Goal: Task Accomplishment & Management: Manage account settings

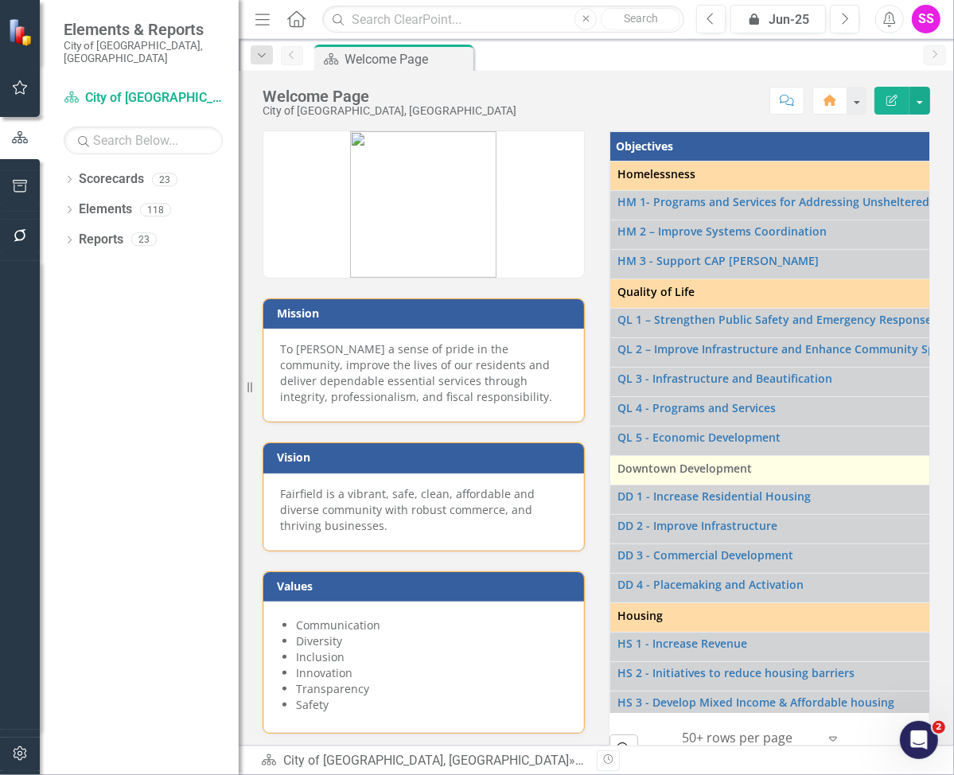
scroll to position [239, 0]
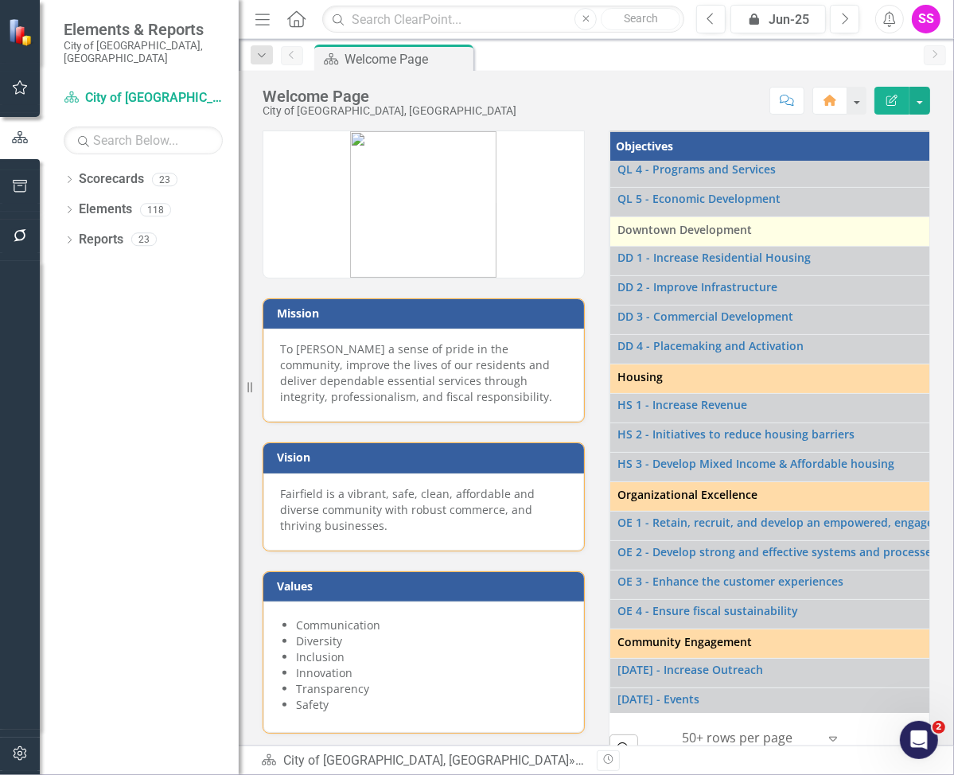
click at [678, 230] on span "Downtown Development" at bounding box center [902, 230] width 567 height 16
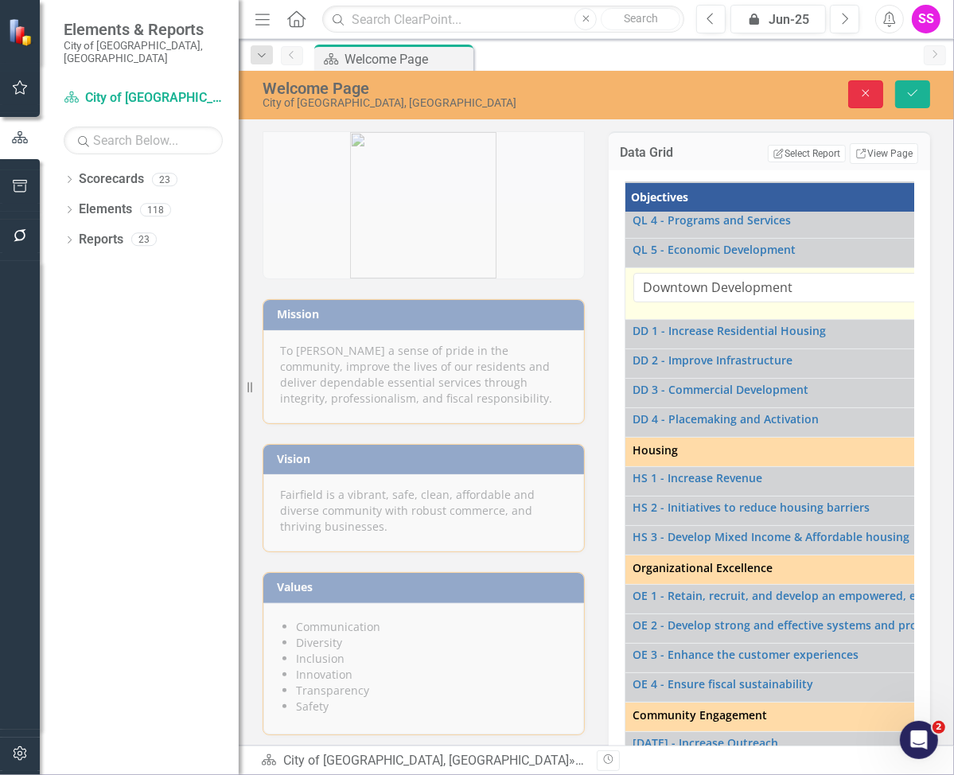
click at [717, 88] on icon "Close" at bounding box center [866, 93] width 14 height 11
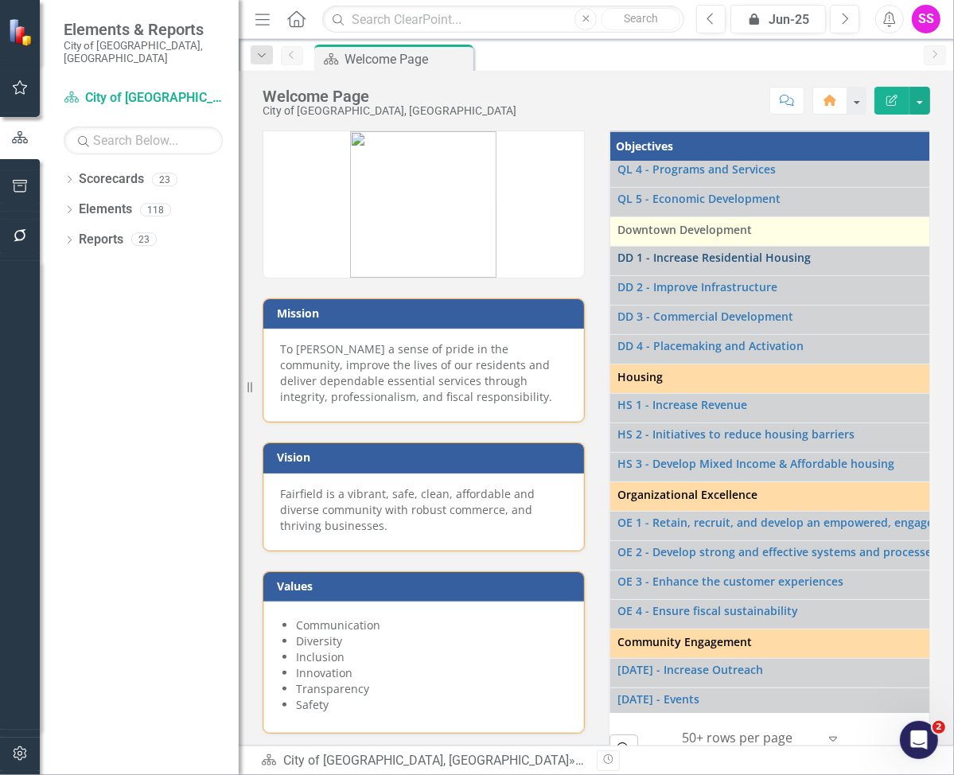
click at [669, 258] on link "DD 1 - Increase Residential Housing" at bounding box center [908, 258] width 578 height 12
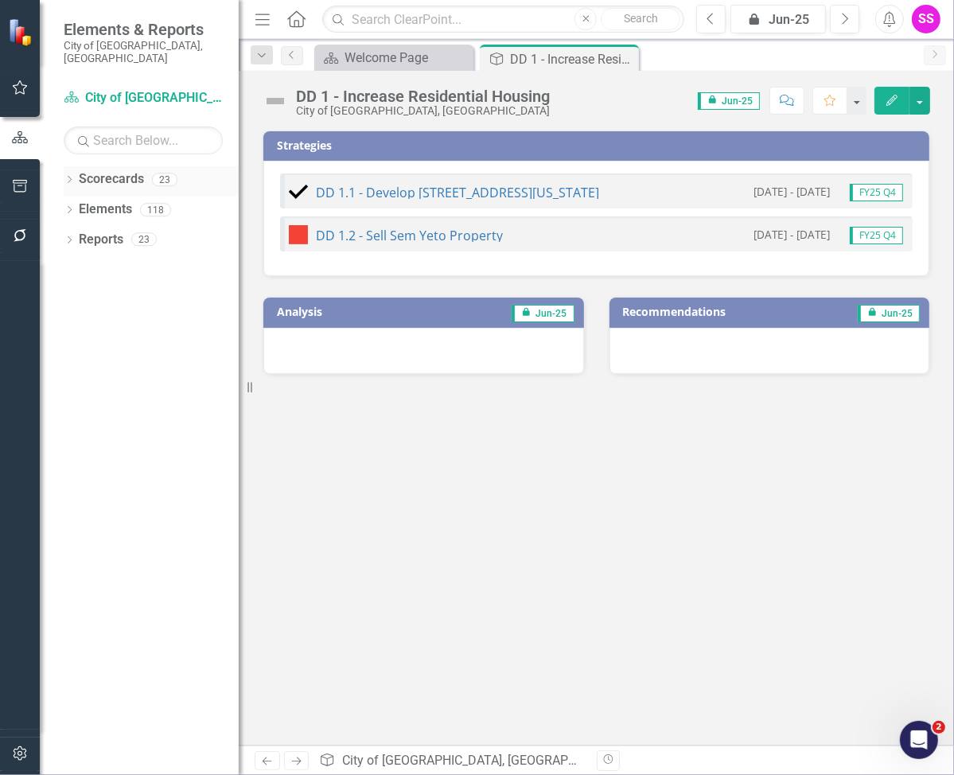
click at [68, 175] on div "Dropdown" at bounding box center [69, 182] width 11 height 14
click at [76, 234] on icon "Dropdown" at bounding box center [78, 239] width 12 height 10
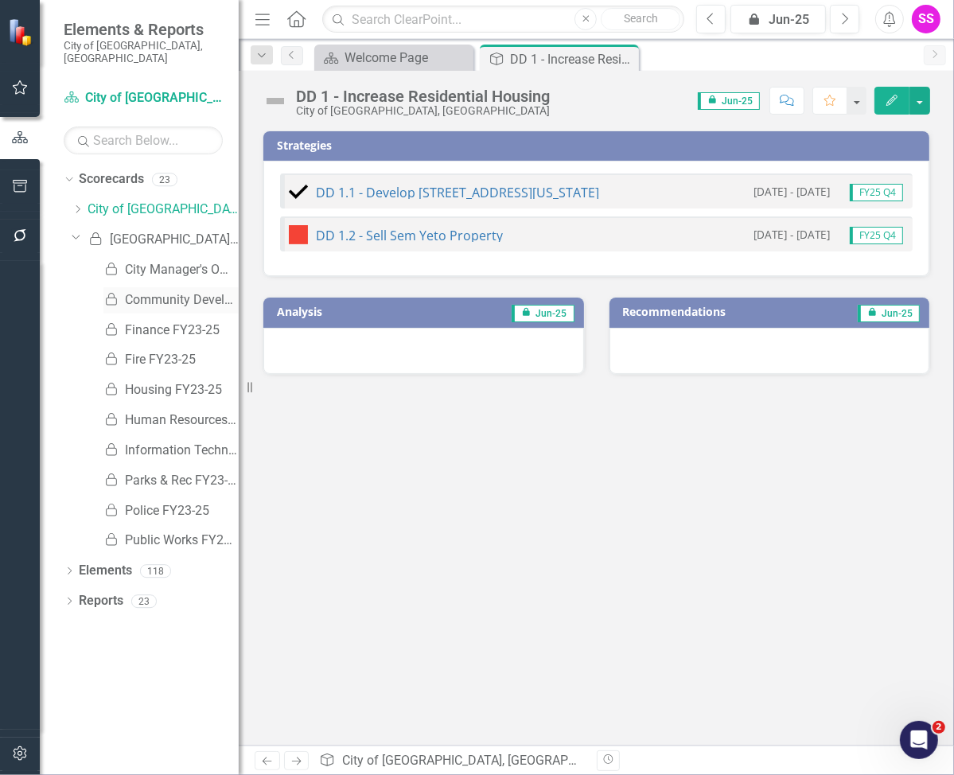
click at [153, 291] on link "Locked Community Development FY23-25" at bounding box center [170, 300] width 135 height 18
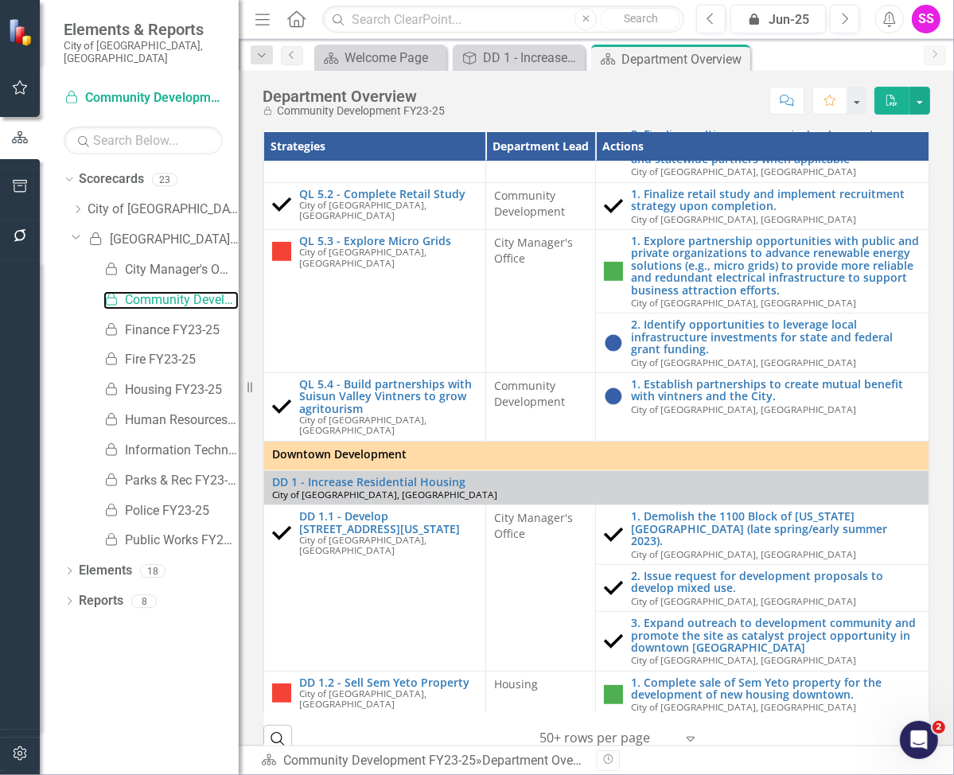
scroll to position [398, 0]
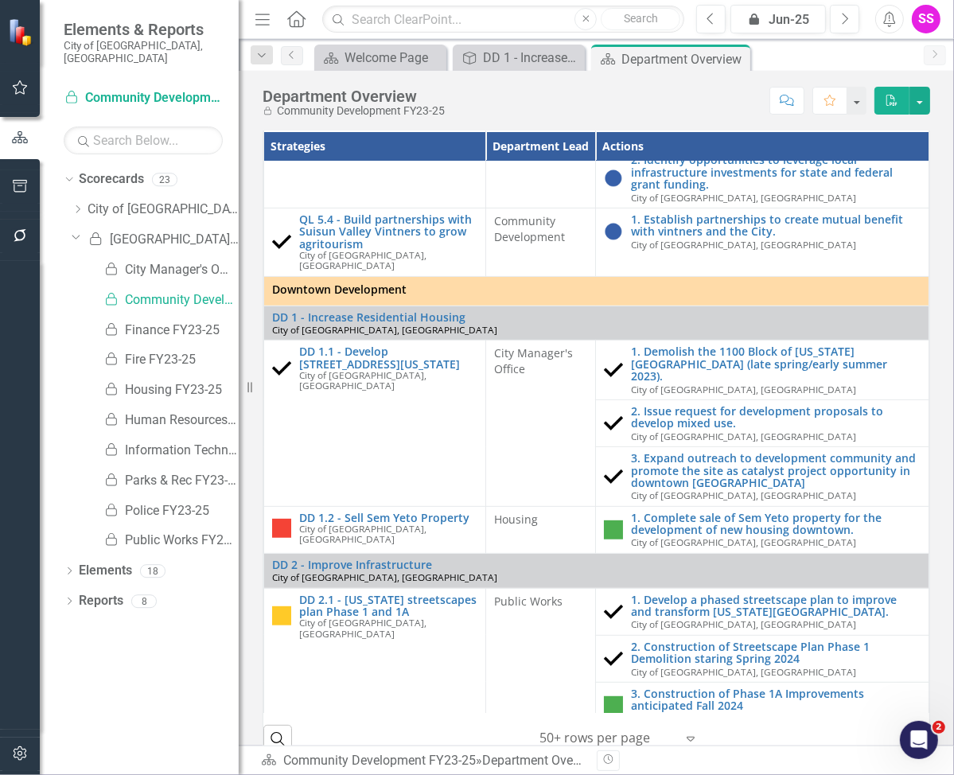
click at [23, 755] on icon "button" at bounding box center [20, 753] width 17 height 13
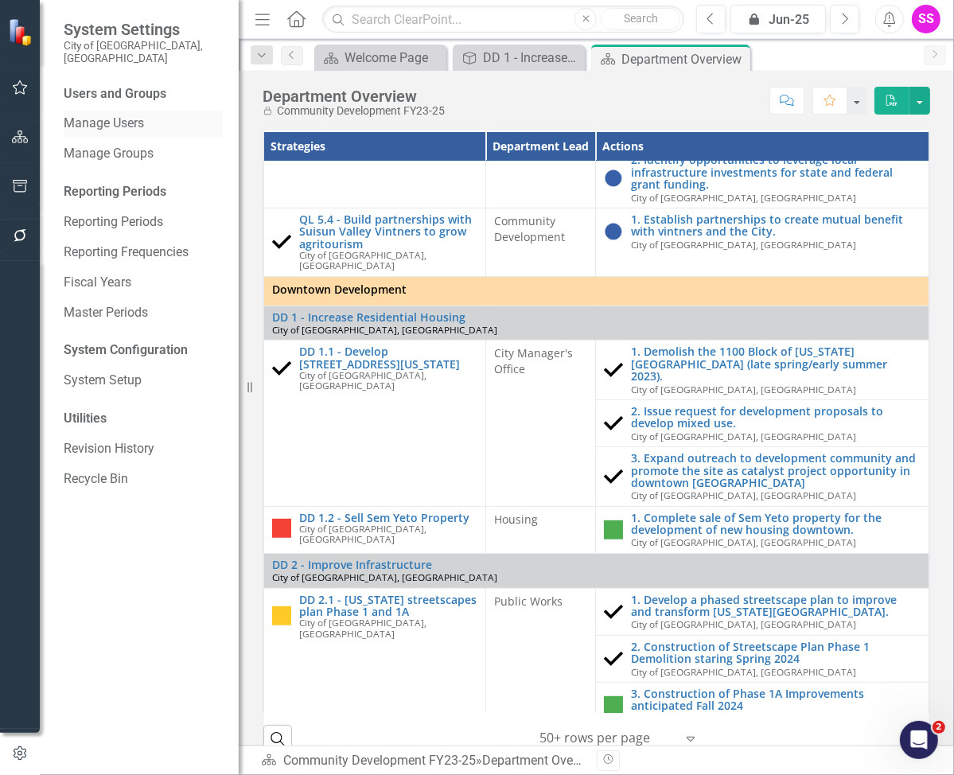
click at [112, 115] on link "Manage Users" at bounding box center [143, 124] width 159 height 18
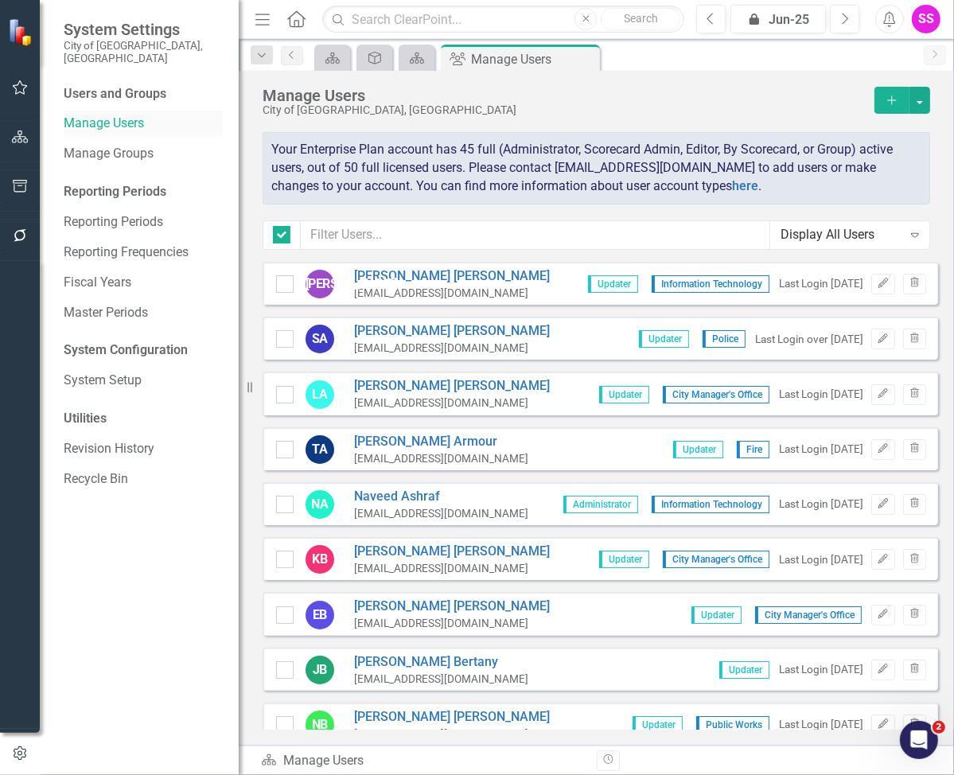
checkbox input "false"
click at [437, 228] on input "text" at bounding box center [536, 235] width 470 height 29
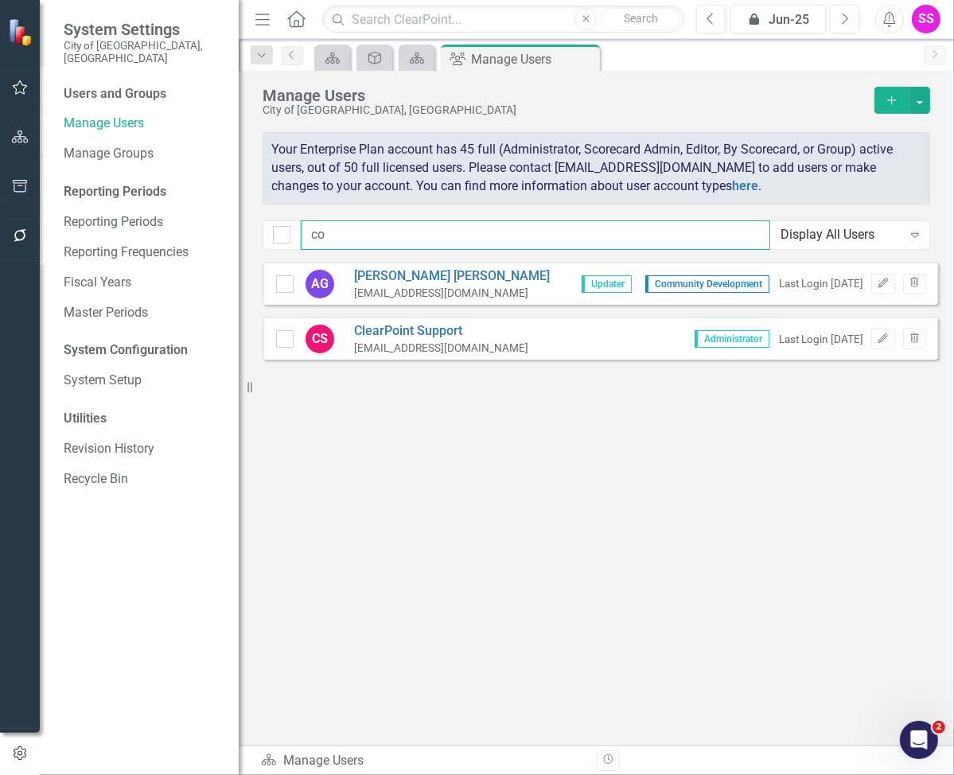
type input "c"
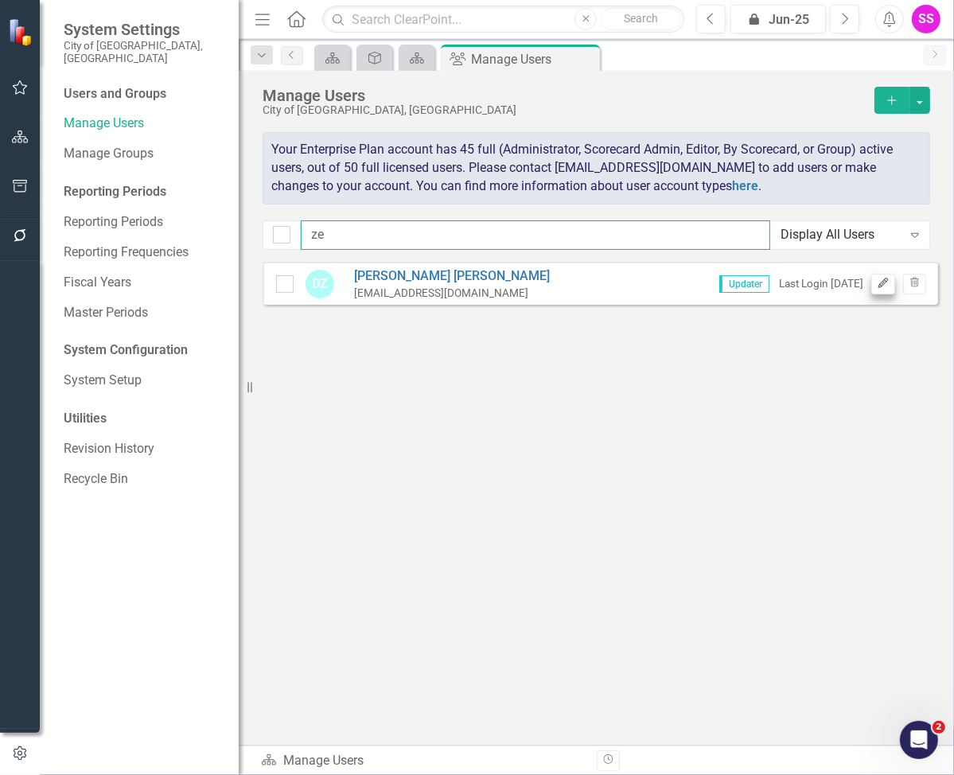
type input "ze"
click at [717, 282] on button "Edit" at bounding box center [883, 284] width 23 height 21
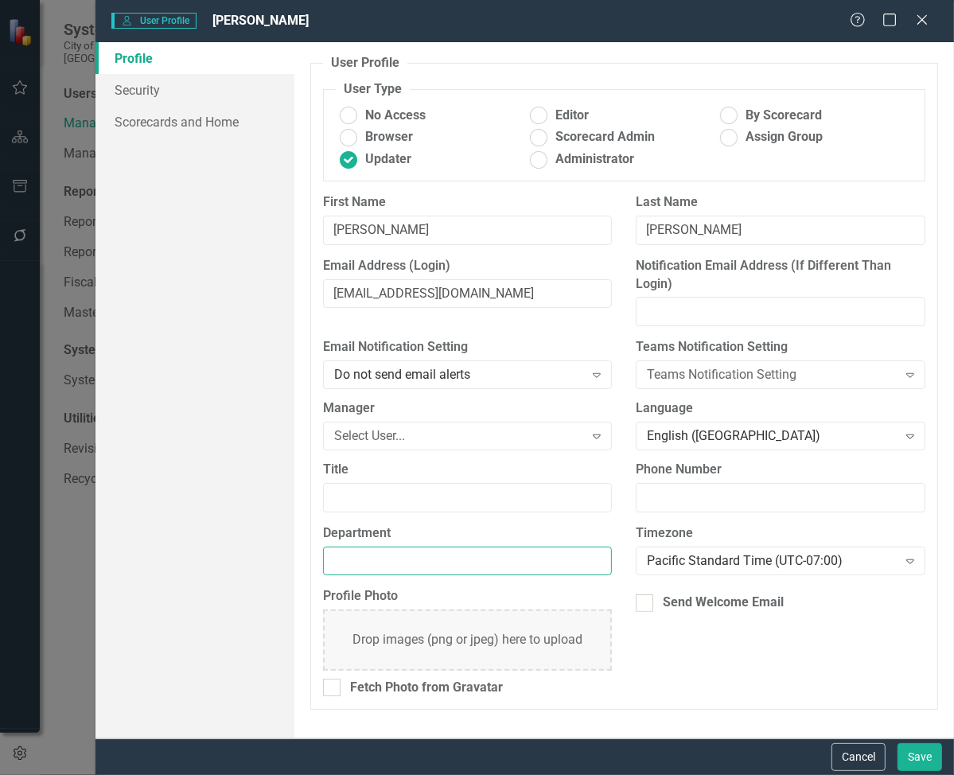
click at [365, 564] on input "Department" at bounding box center [468, 561] width 290 height 29
type input "Community Development"
click at [717, 758] on button "Save" at bounding box center [920, 757] width 45 height 28
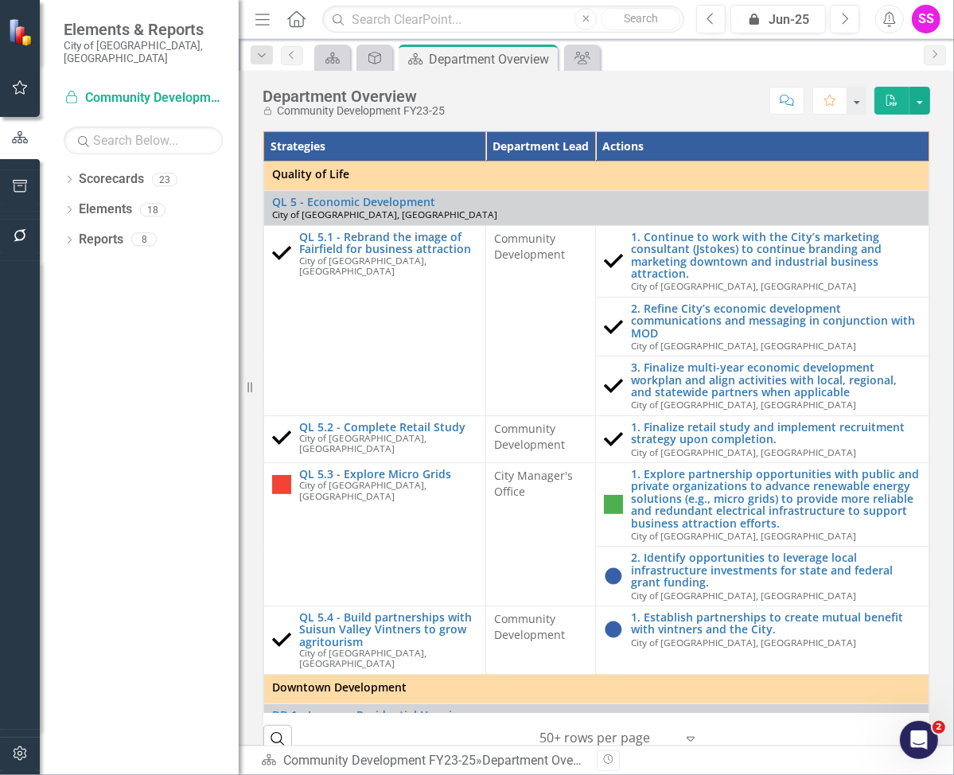
click at [13, 749] on icon "button" at bounding box center [20, 753] width 17 height 13
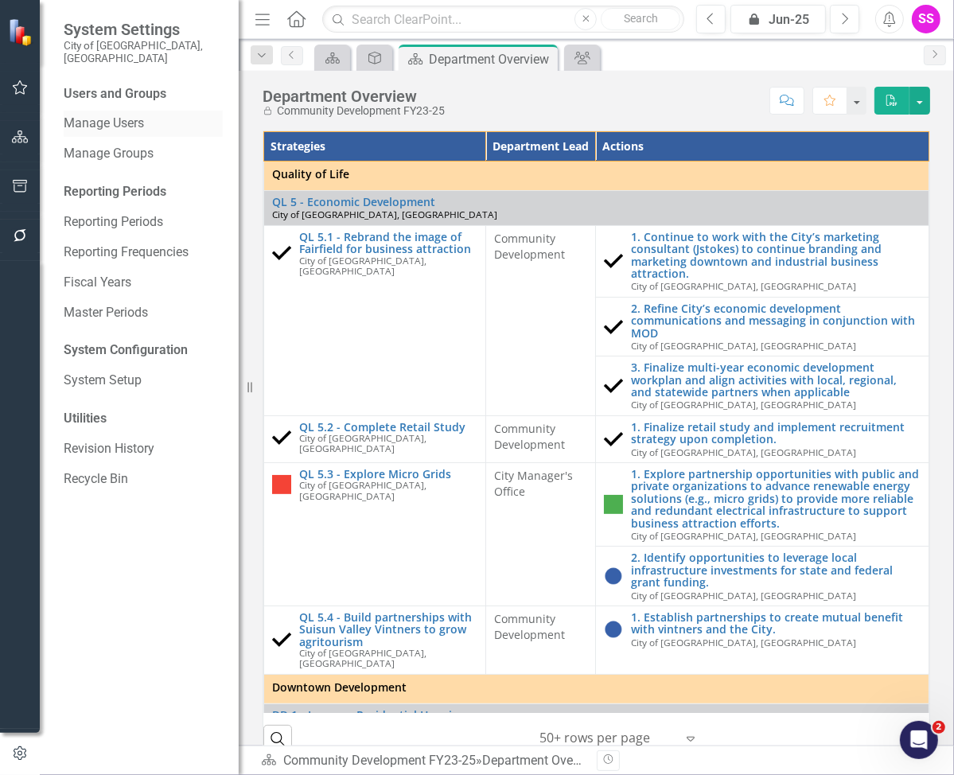
click at [113, 115] on link "Manage Users" at bounding box center [143, 124] width 159 height 18
